Goal: Entertainment & Leisure: Consume media (video, audio)

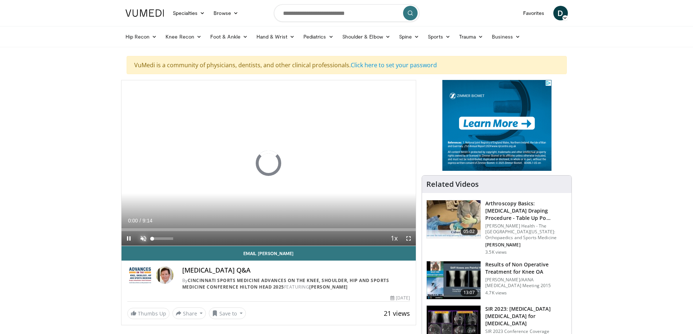
click at [143, 239] on span "Video Player" at bounding box center [143, 238] width 15 height 15
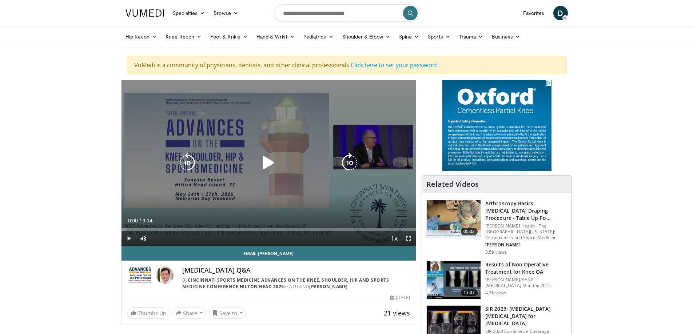
click at [268, 163] on icon "Video Player" at bounding box center [268, 163] width 20 height 20
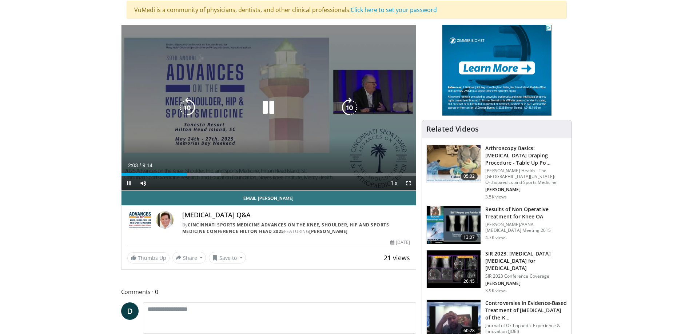
scroll to position [73, 0]
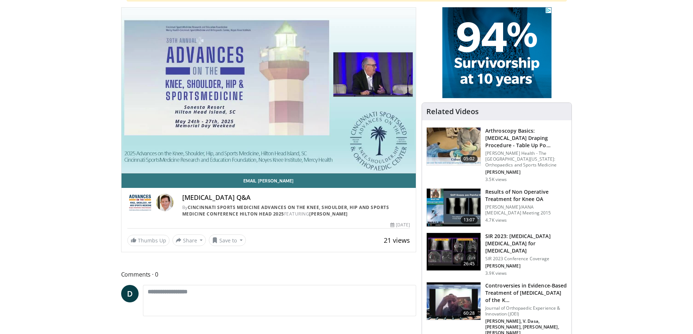
click at [514, 246] on h3 "SIR 2023: [MEDICAL_DATA] [MEDICAL_DATA] for [MEDICAL_DATA]" at bounding box center [526, 244] width 82 height 22
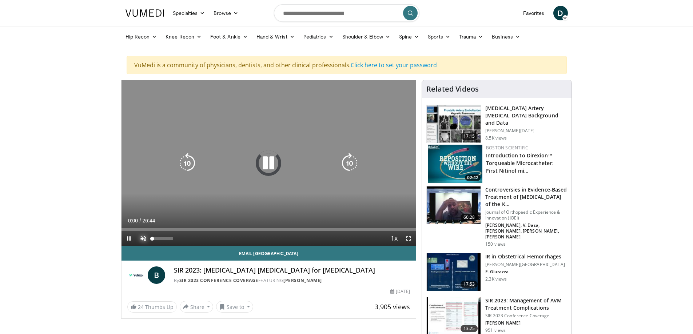
click at [140, 240] on span "Video Player" at bounding box center [143, 238] width 15 height 15
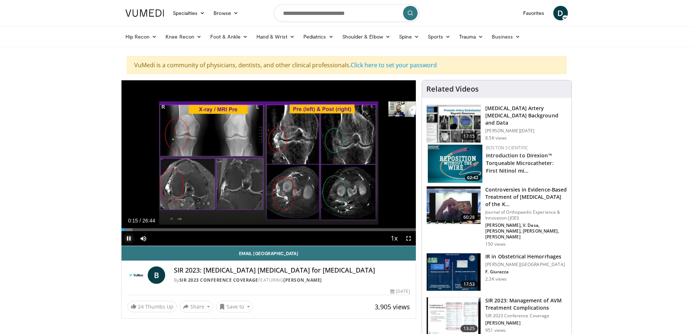
click at [128, 240] on span "Video Player" at bounding box center [128, 238] width 15 height 15
